Goal: Find specific page/section: Find specific page/section

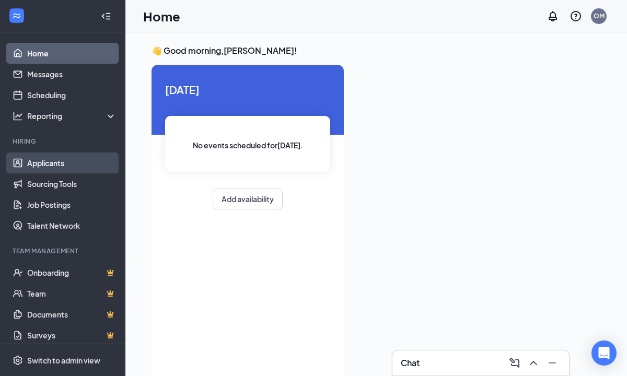
click at [51, 167] on link "Applicants" at bounding box center [71, 163] width 89 height 21
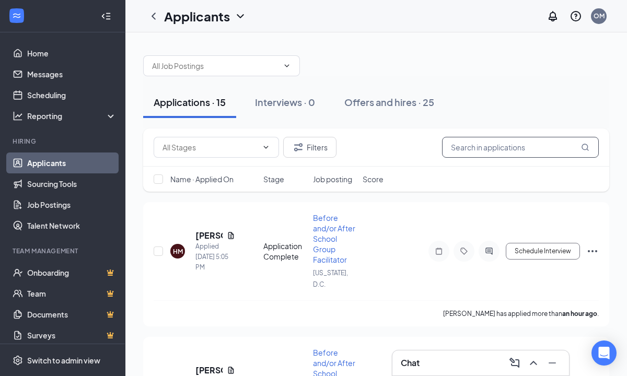
click at [456, 147] on input "text" at bounding box center [520, 147] width 157 height 21
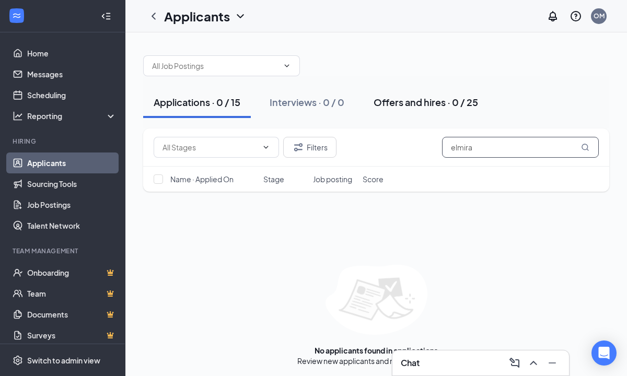
type input "elmira"
click at [394, 105] on div "Offers and hires · 0 / 25" at bounding box center [425, 102] width 104 height 13
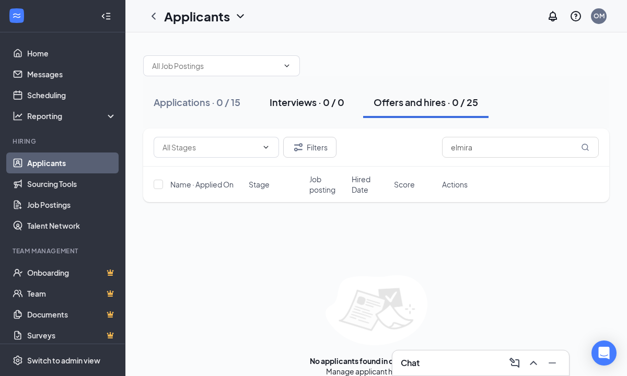
click at [301, 103] on div "Interviews · 0 / 0" at bounding box center [307, 102] width 75 height 13
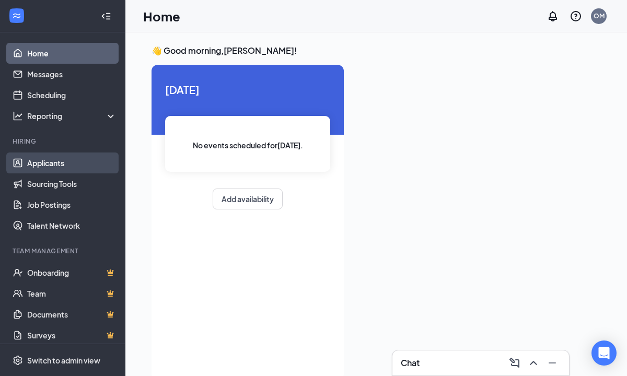
click at [50, 163] on link "Applicants" at bounding box center [71, 163] width 89 height 21
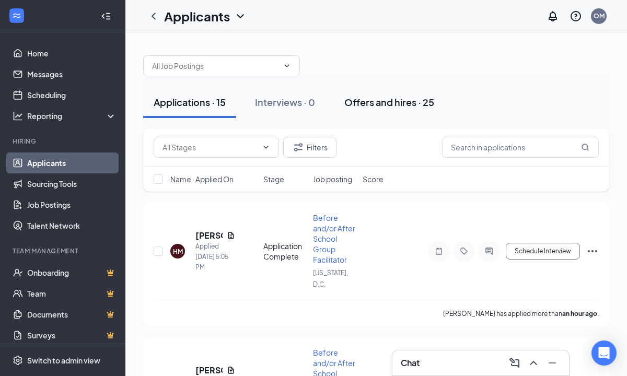
click at [396, 103] on div "Offers and hires · 25" at bounding box center [389, 102] width 90 height 13
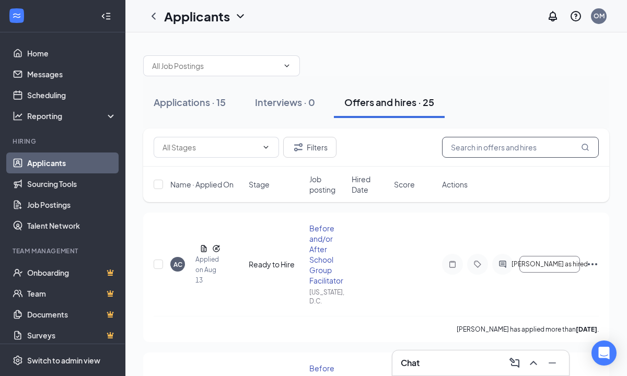
click at [461, 148] on input "text" at bounding box center [520, 147] width 157 height 21
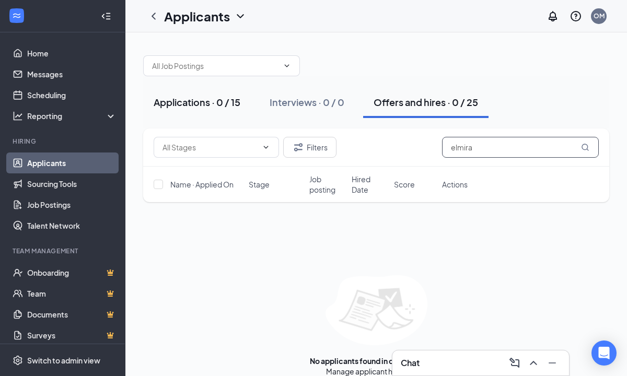
type input "elmira"
click at [188, 103] on div "Applications · 0 / 15" at bounding box center [197, 102] width 87 height 13
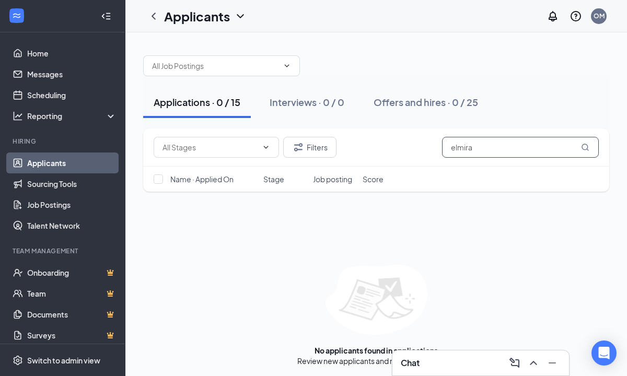
click at [477, 147] on input "elmira" at bounding box center [520, 147] width 157 height 21
click at [585, 149] on icon "MagnifyingGlass" at bounding box center [584, 147] width 7 height 7
click at [431, 104] on div "Offers and hires · 0 / 25" at bounding box center [425, 102] width 104 height 13
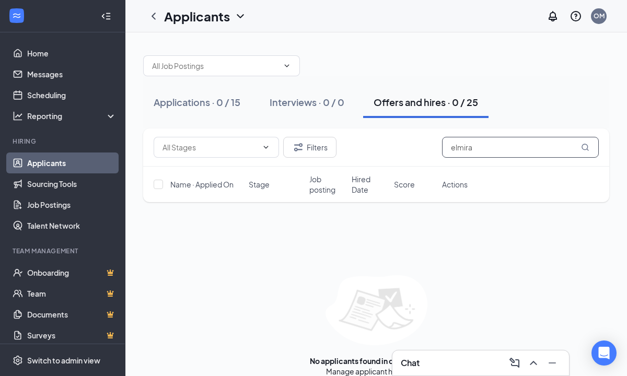
click at [476, 151] on input "elmira" at bounding box center [520, 147] width 157 height 21
type input "e"
type input "lakia"
click at [244, 74] on span at bounding box center [221, 65] width 157 height 21
click at [395, 55] on div at bounding box center [376, 60] width 466 height 31
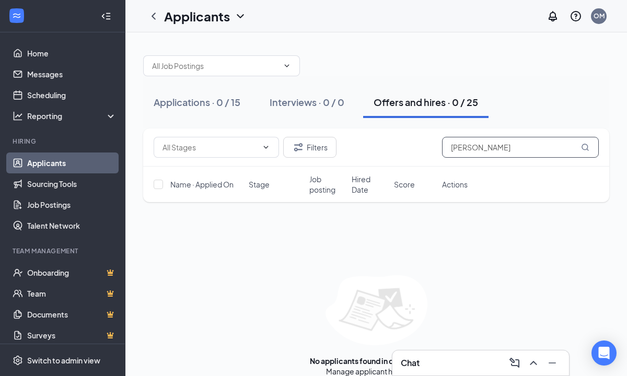
click at [485, 142] on input "lakia" at bounding box center [520, 147] width 157 height 21
click at [198, 101] on div "Applications · 0 / 15" at bounding box center [197, 102] width 87 height 13
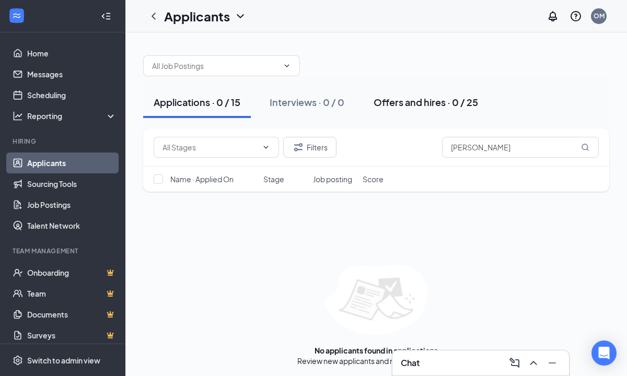
click at [401, 96] on div "Offers and hires · 0 / 25" at bounding box center [425, 102] width 104 height 13
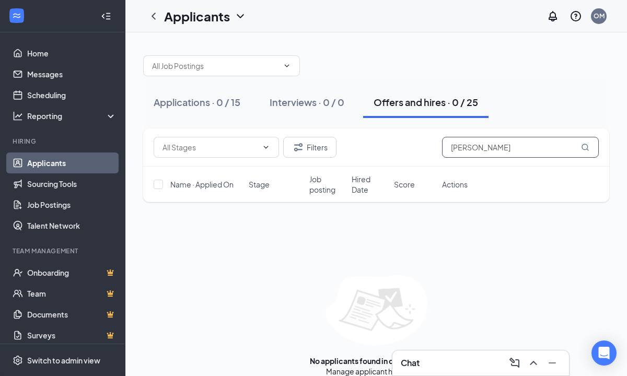
click at [486, 150] on input "lakia" at bounding box center [520, 147] width 157 height 21
type input "lakia barnett"
